Goal: Information Seeking & Learning: Check status

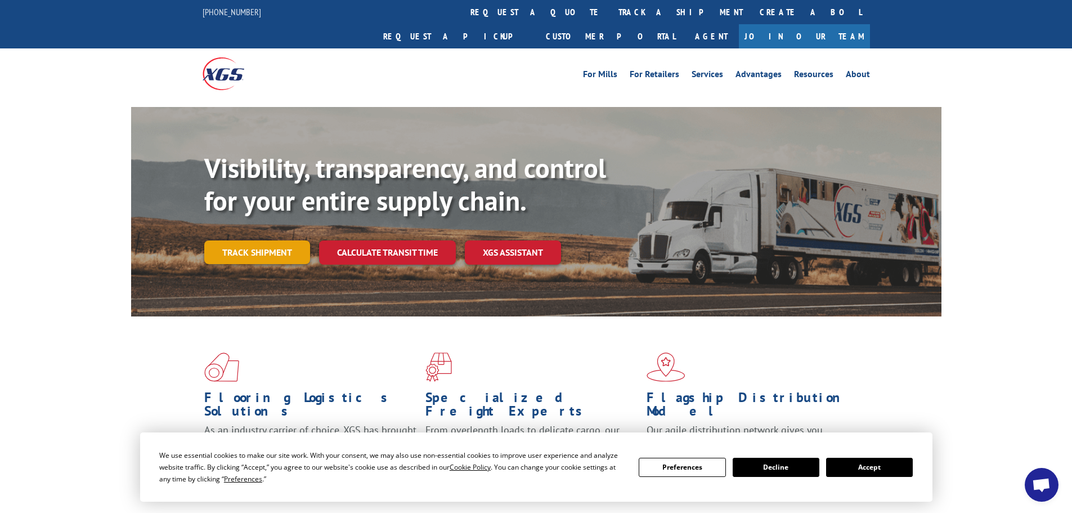
click at [275, 240] on link "Track shipment" at bounding box center [257, 252] width 106 height 24
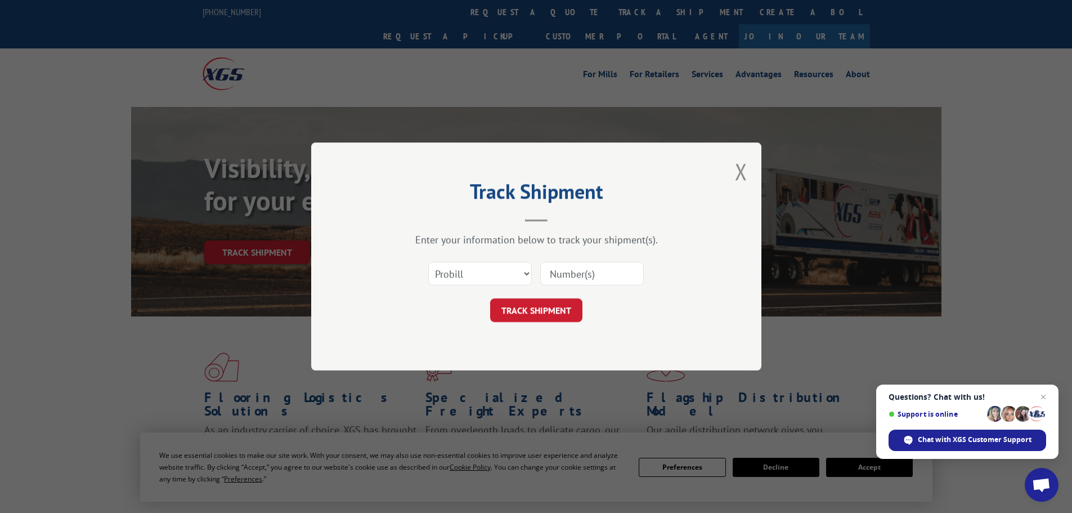
click at [580, 276] on input at bounding box center [592, 274] width 104 height 24
type input "17480388"
click at [554, 311] on button "TRACK SHIPMENT" at bounding box center [536, 310] width 92 height 24
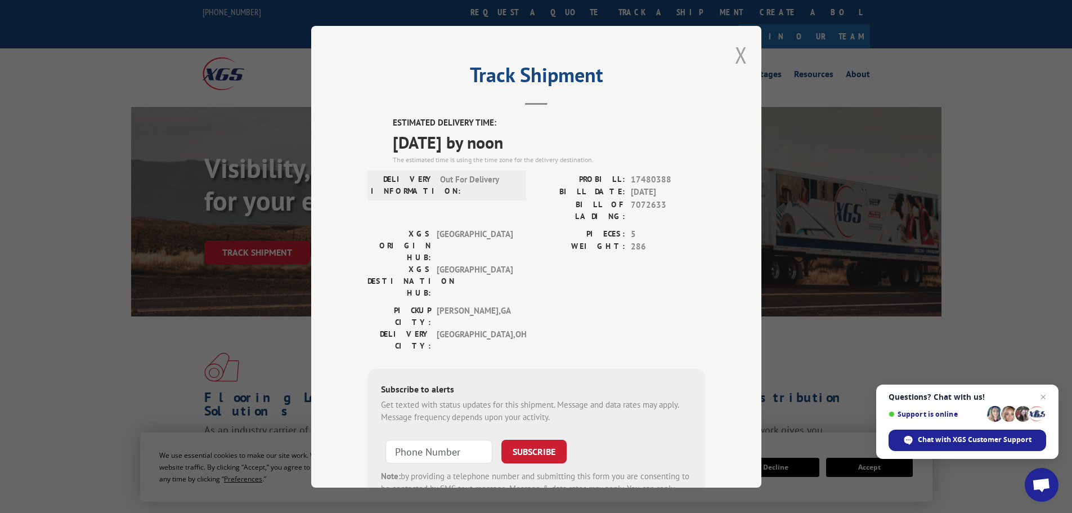
click at [740, 56] on button "Close modal" at bounding box center [741, 55] width 12 height 30
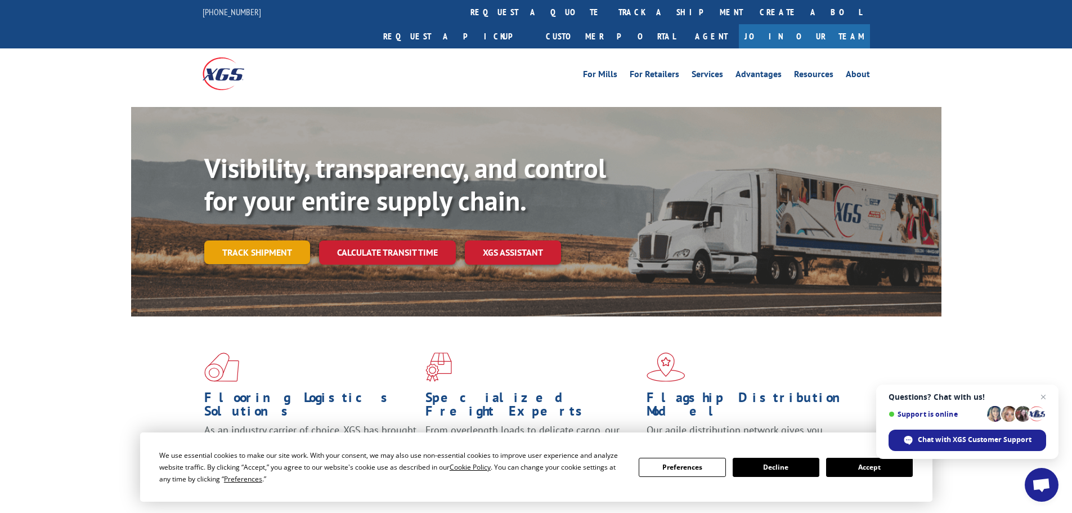
click at [294, 240] on link "Track shipment" at bounding box center [257, 252] width 106 height 24
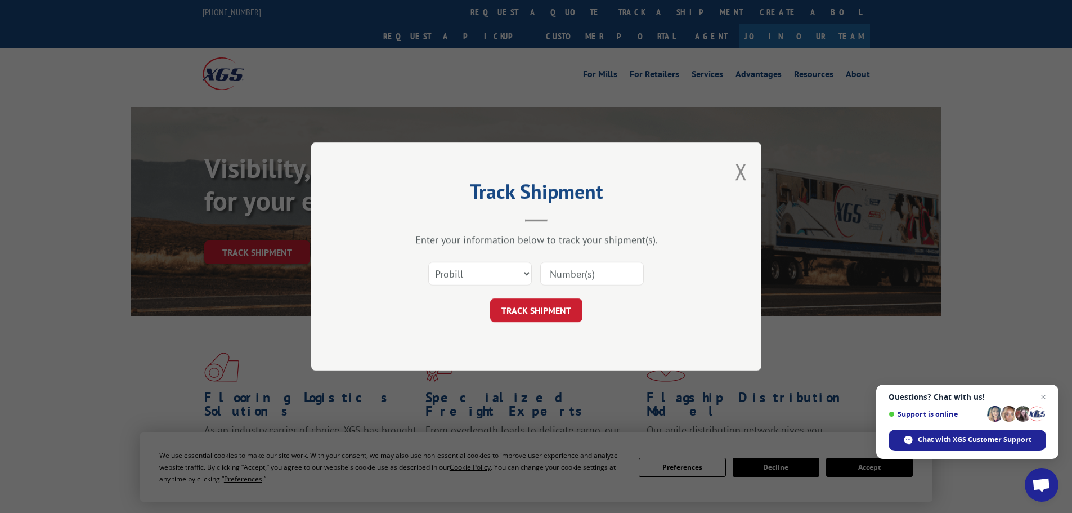
click at [585, 273] on input at bounding box center [592, 274] width 104 height 24
type input "15103301"
click at [568, 306] on button "TRACK SHIPMENT" at bounding box center [536, 310] width 92 height 24
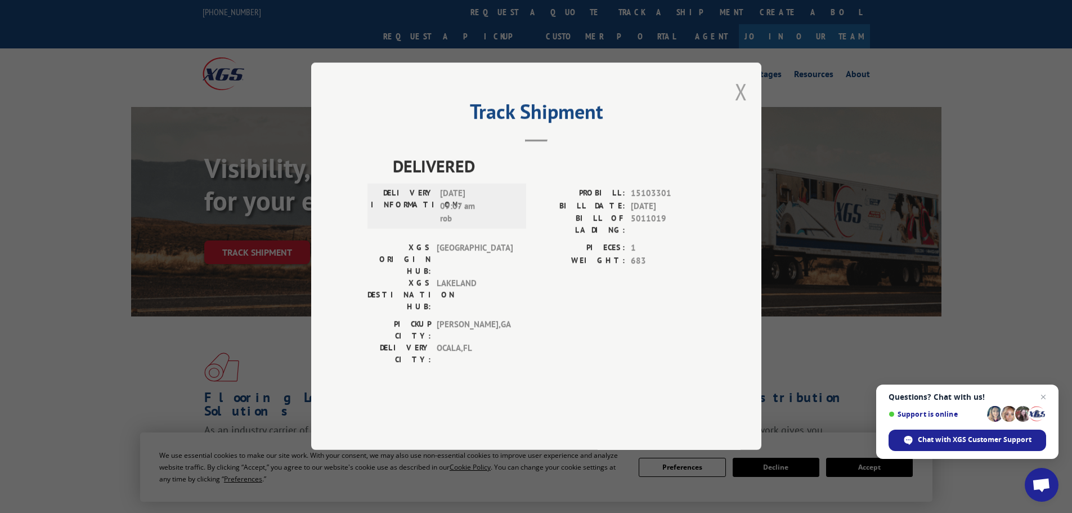
click at [744, 106] on button "Close modal" at bounding box center [741, 92] width 12 height 30
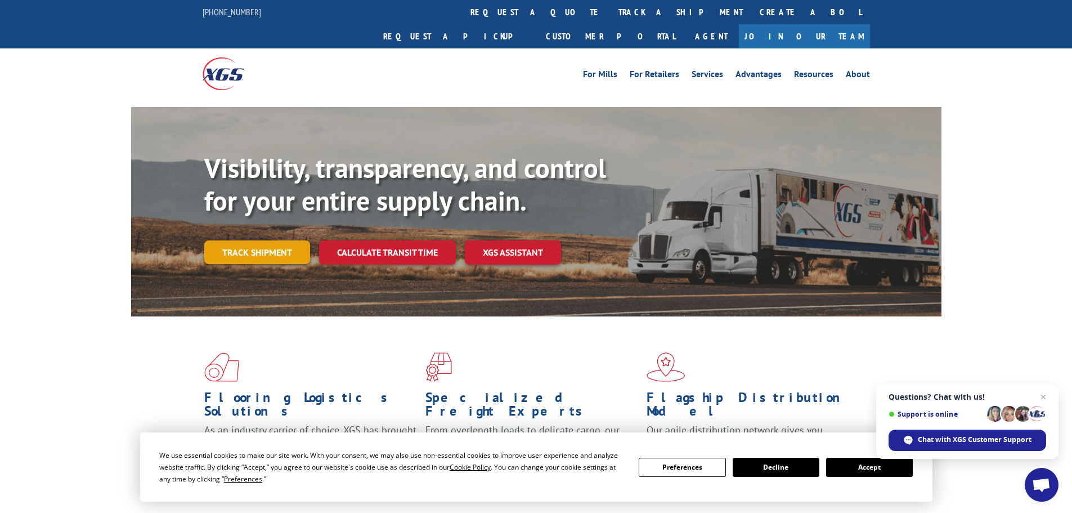
click at [268, 240] on link "Track shipment" at bounding box center [257, 252] width 106 height 24
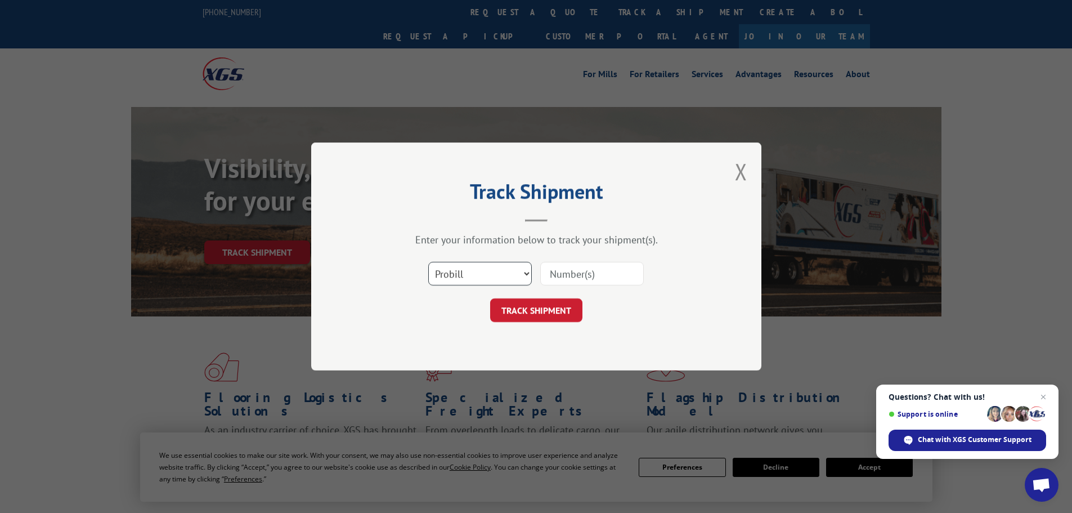
click at [489, 273] on select "Select category... Probill BOL PO" at bounding box center [480, 274] width 104 height 24
select select "bol"
click at [428, 262] on select "Select category... Probill BOL PO" at bounding box center [480, 274] width 104 height 24
click at [542, 279] on input at bounding box center [592, 274] width 104 height 24
type input "b690901"
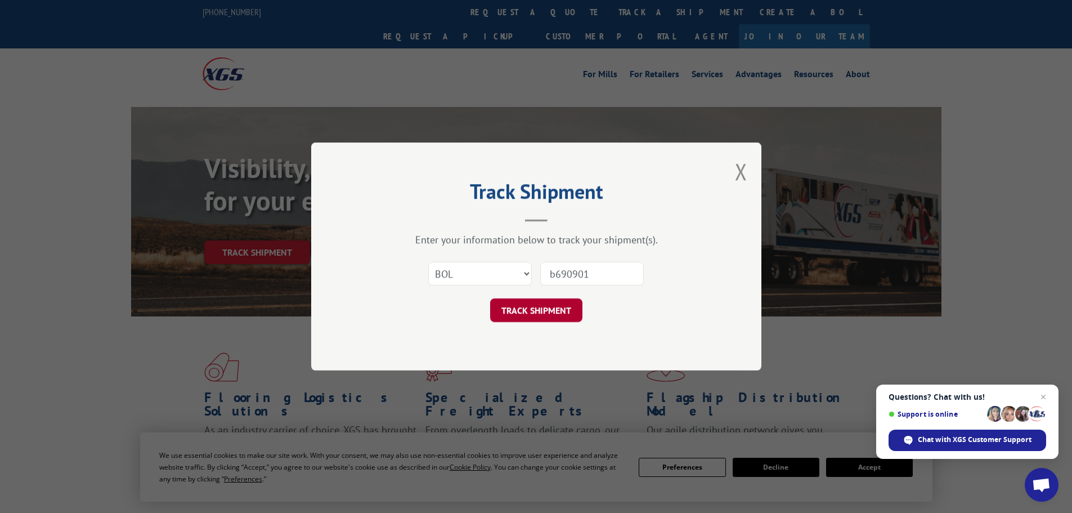
click at [558, 299] on button "TRACK SHIPMENT" at bounding box center [536, 310] width 92 height 24
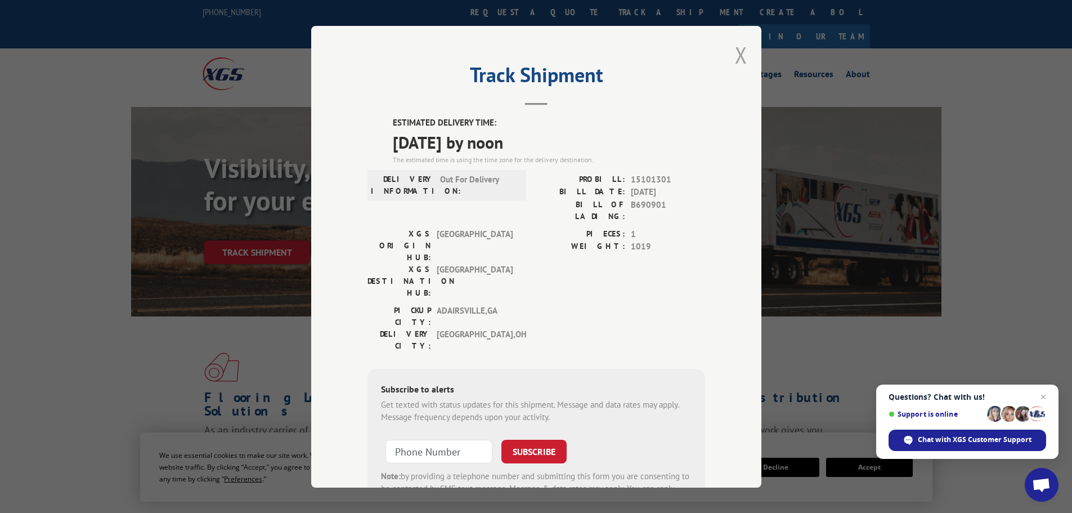
click at [738, 55] on button "Close modal" at bounding box center [741, 55] width 12 height 30
